Goal: Information Seeking & Learning: Learn about a topic

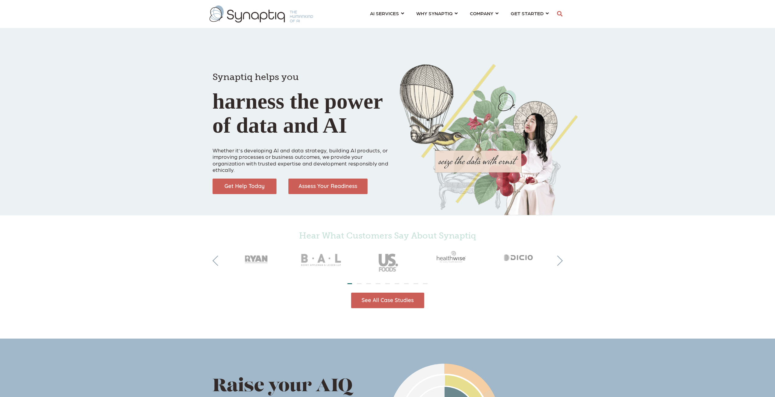
scroll to position [0, 3]
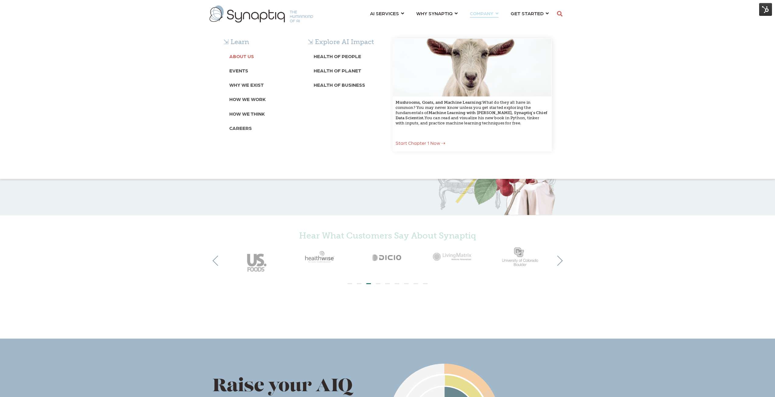
click at [241, 58] on b "About Us" at bounding box center [241, 56] width 25 height 6
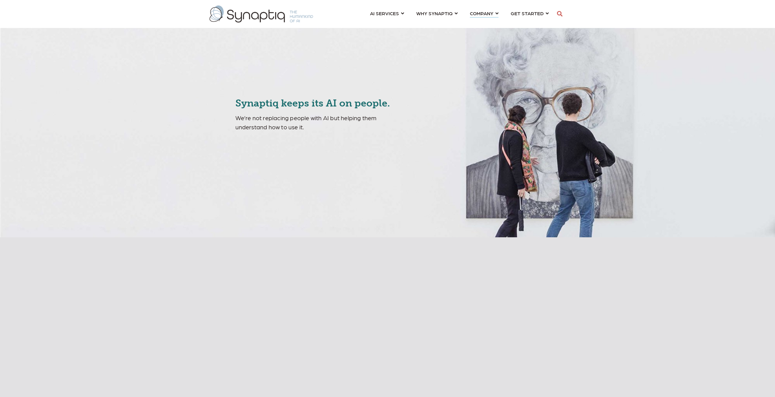
scroll to position [0, 3]
click at [763, 10] on img at bounding box center [765, 9] width 13 height 13
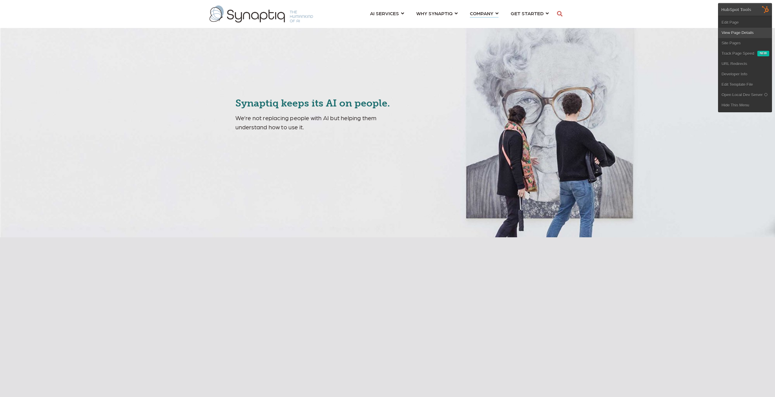
click at [744, 33] on link "View Page Details" at bounding box center [744, 33] width 53 height 10
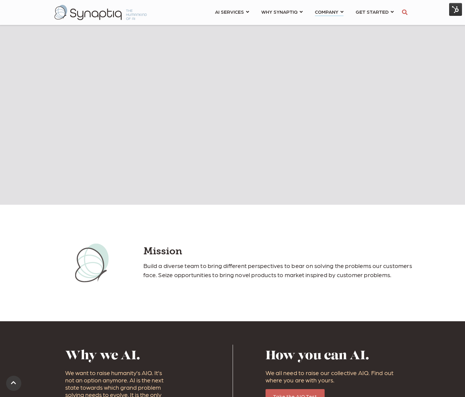
scroll to position [305, 0]
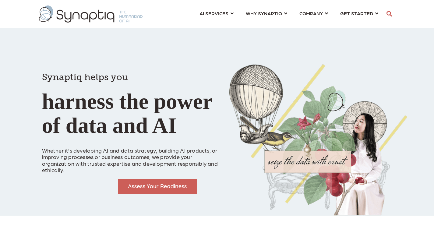
scroll to position [0, 3]
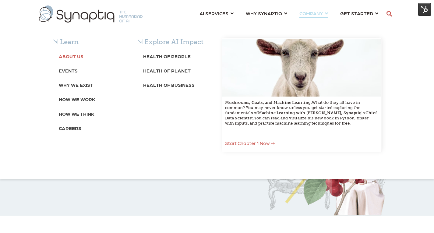
click at [72, 58] on b "About Us" at bounding box center [71, 56] width 25 height 6
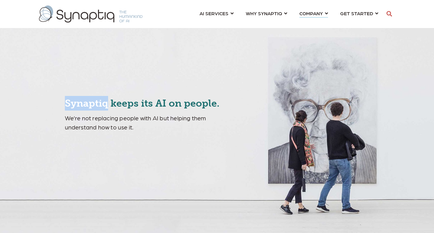
scroll to position [0, 3]
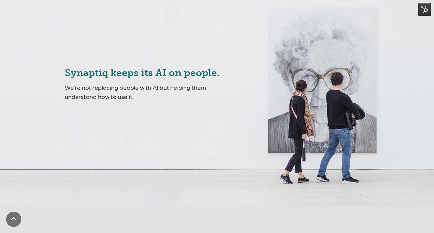
click at [182, 142] on div "Synaptiq keeps its AI on people. We’re not replacing people with AI but helping…" at bounding box center [217, 89] width 434 height 238
click at [182, 143] on div "Synaptiq keeps its AI on people. We’re not replacing people with AI but helping…" at bounding box center [217, 89] width 434 height 238
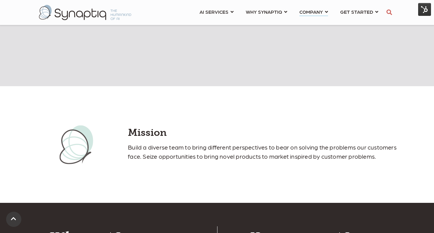
scroll to position [457, 0]
